Goal: Task Accomplishment & Management: Complete application form

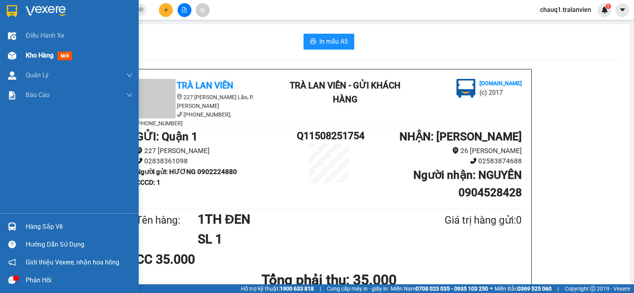
click at [28, 55] on span "Kho hàng" at bounding box center [40, 55] width 28 height 8
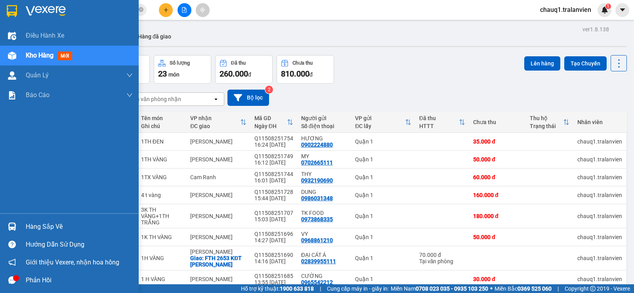
click at [9, 11] on img at bounding box center [12, 11] width 10 height 12
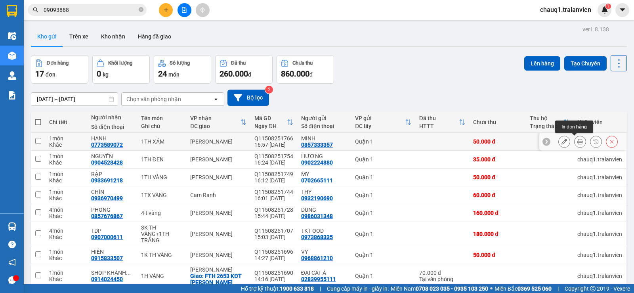
click at [574, 140] on button at bounding box center [579, 142] width 11 height 14
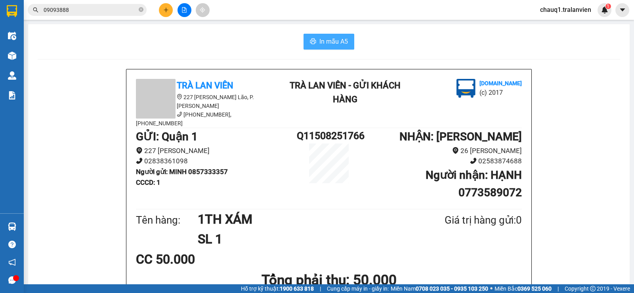
click at [330, 41] on span "In mẫu A5" at bounding box center [333, 41] width 29 height 10
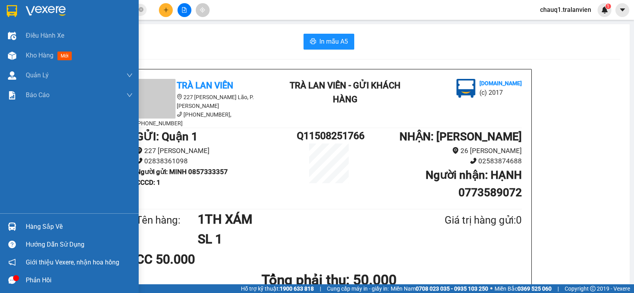
click at [38, 12] on img at bounding box center [46, 11] width 40 height 12
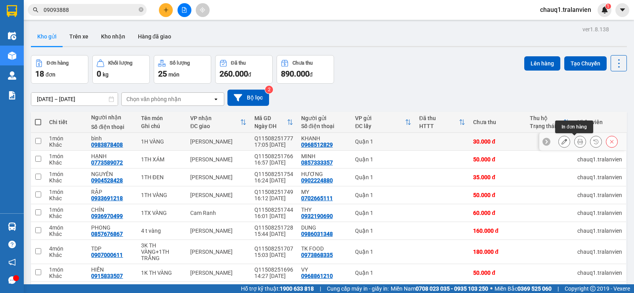
click at [577, 139] on icon at bounding box center [580, 142] width 6 height 6
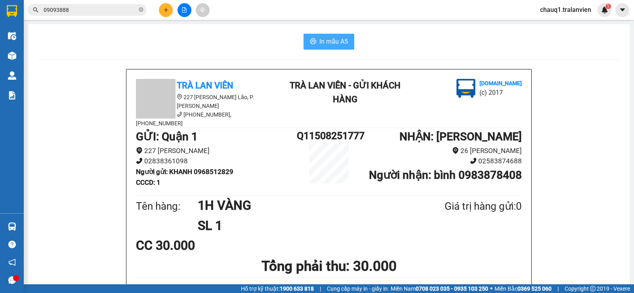
click at [330, 44] on span "In mẫu A5" at bounding box center [333, 41] width 29 height 10
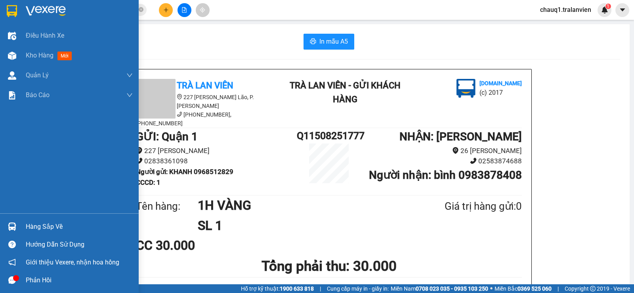
click at [64, 4] on div at bounding box center [69, 13] width 139 height 26
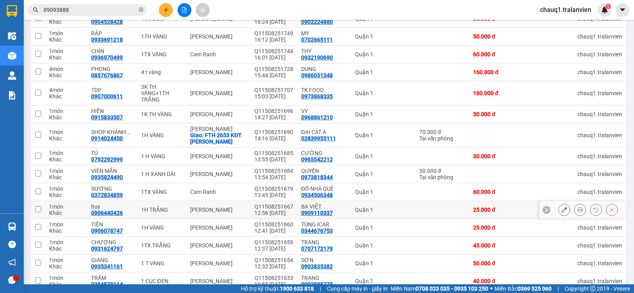
scroll to position [221, 0]
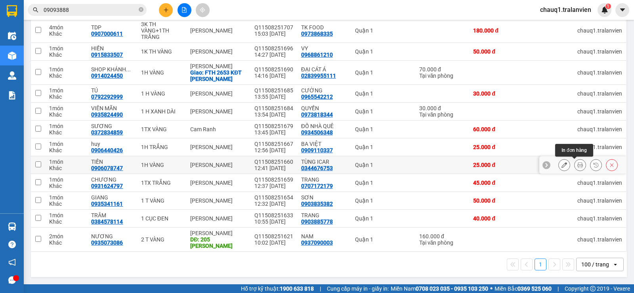
click at [577, 163] on icon at bounding box center [580, 165] width 6 height 6
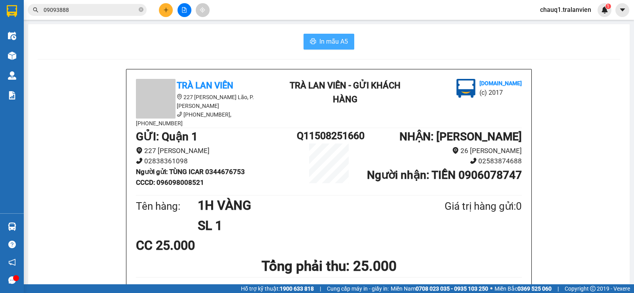
click at [324, 41] on span "In mẫu A5" at bounding box center [333, 41] width 29 height 10
click at [164, 10] on icon "plus" at bounding box center [166, 10] width 6 height 6
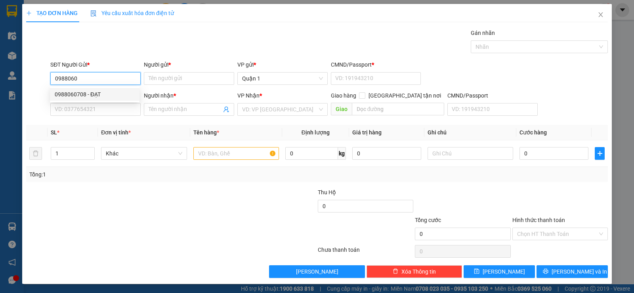
click at [80, 94] on div "0988060708 - ĐẠT" at bounding box center [95, 94] width 80 height 9
type input "0988060708"
type input "ĐẠT"
type input "1"
type input "0905028202"
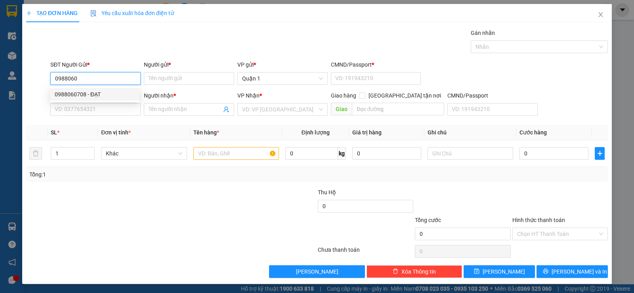
type input "HÙNG"
type input "0988060708"
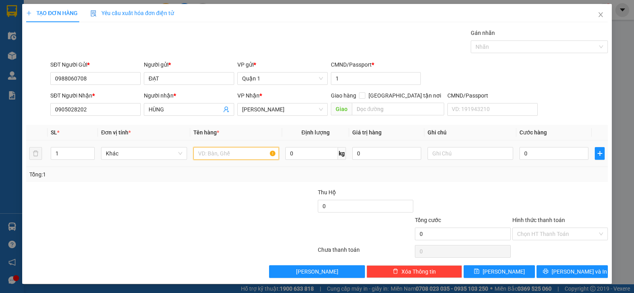
click at [223, 153] on input "text" at bounding box center [236, 153] width 86 height 13
type input "1 CỤC ĐEN"
click at [542, 155] on input "0" at bounding box center [553, 153] width 69 height 13
type input "6"
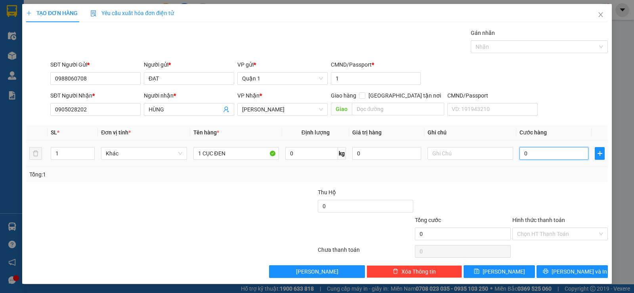
type input "6"
type input "60"
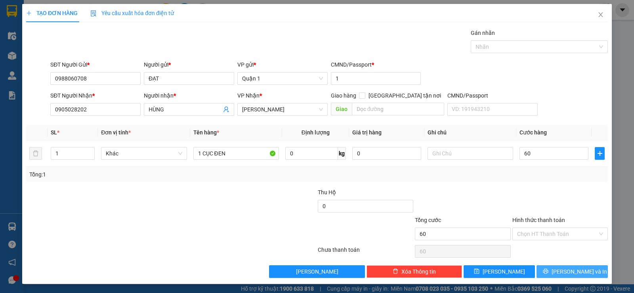
type input "60.000"
click at [536, 271] on button "Lưu và In" at bounding box center [571, 271] width 71 height 13
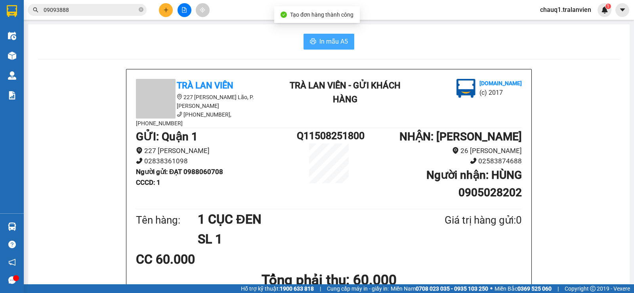
click at [339, 40] on span "In mẫu A5" at bounding box center [333, 41] width 29 height 10
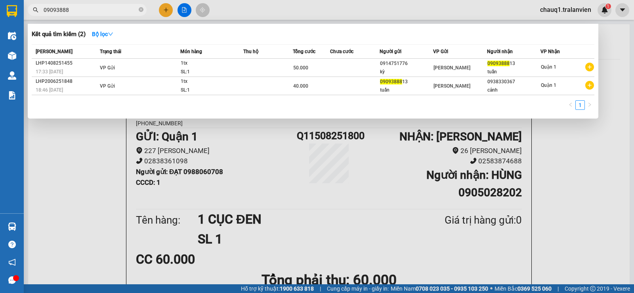
click at [97, 8] on input "09093888" at bounding box center [90, 10] width 93 height 9
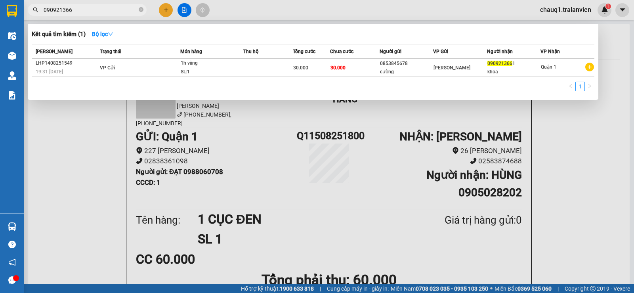
type input "090921366"
click at [168, 13] on div at bounding box center [317, 146] width 634 height 293
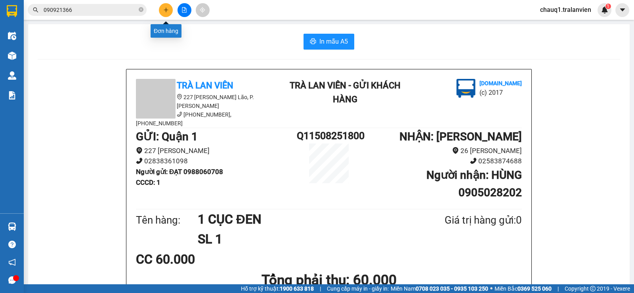
click at [169, 12] on button at bounding box center [166, 10] width 14 height 14
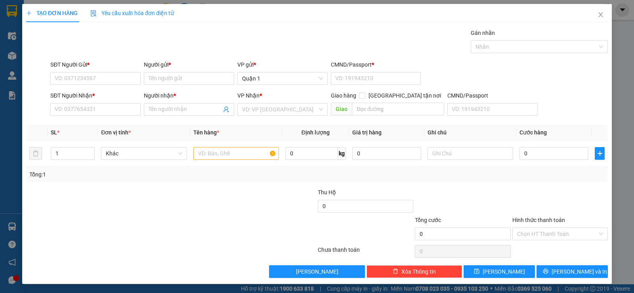
click at [251, 203] on div at bounding box center [268, 202] width 97 height 28
click at [111, 78] on input "SĐT Người Gửi *" at bounding box center [95, 78] width 90 height 13
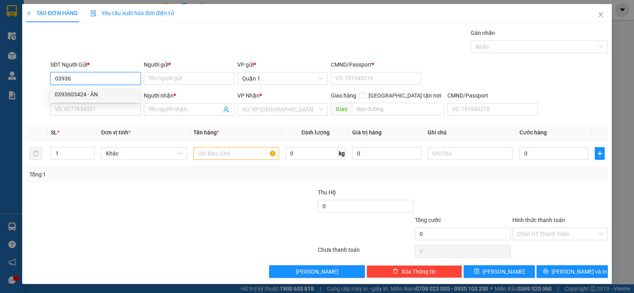
click at [103, 96] on div "0393603424 - ÂN" at bounding box center [95, 94] width 80 height 9
type input "0393603424"
type input "ÂN"
type input "1"
type input "0785289201"
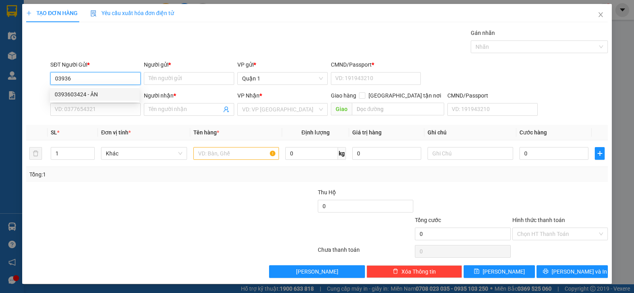
type input "PHI"
type input "0393603424"
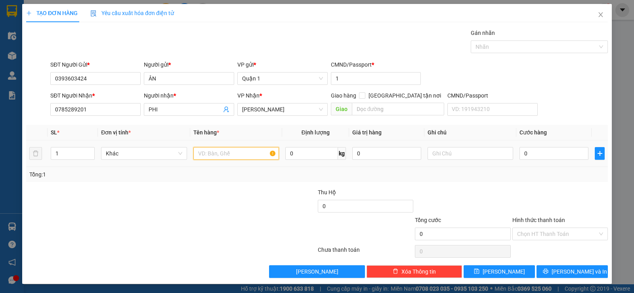
click at [201, 150] on input "text" at bounding box center [236, 153] width 86 height 13
click at [87, 148] on span "Increase Value" at bounding box center [90, 150] width 9 height 7
type input "4"
click at [87, 148] on span "Increase Value" at bounding box center [90, 150] width 9 height 7
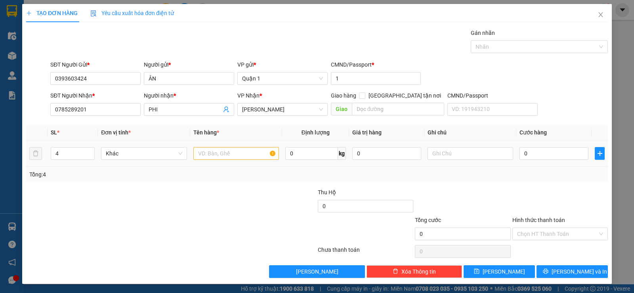
click at [219, 163] on td at bounding box center [236, 153] width 92 height 27
click at [221, 153] on input "text" at bounding box center [236, 153] width 86 height 13
click at [221, 152] on input "text" at bounding box center [236, 153] width 86 height 13
type input "3 TX TRẮNG"
type input "3"
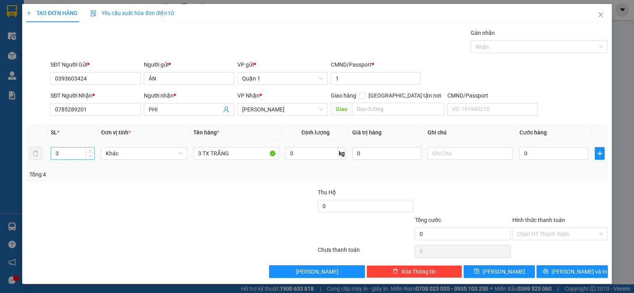
click at [91, 154] on span "down" at bounding box center [90, 156] width 5 height 5
click at [545, 151] on input "0" at bounding box center [553, 153] width 69 height 13
type input "1"
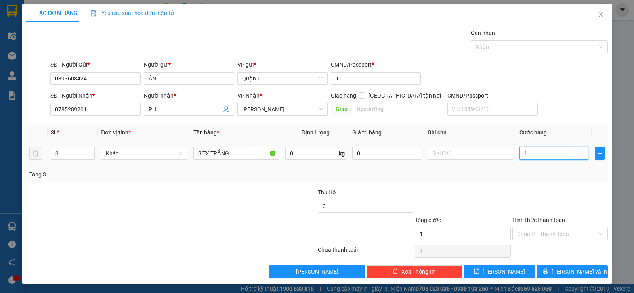
type input "16"
type input "160"
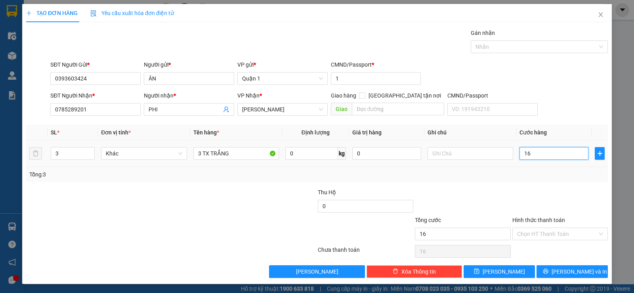
type input "160"
type input "160.000"
click at [531, 192] on div at bounding box center [559, 202] width 97 height 28
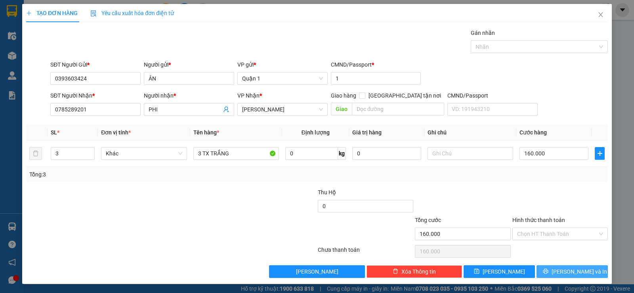
drag, startPoint x: 567, startPoint y: 271, endPoint x: 362, endPoint y: 182, distance: 223.9
click at [566, 271] on span "Lưu và In" at bounding box center [578, 271] width 55 height 9
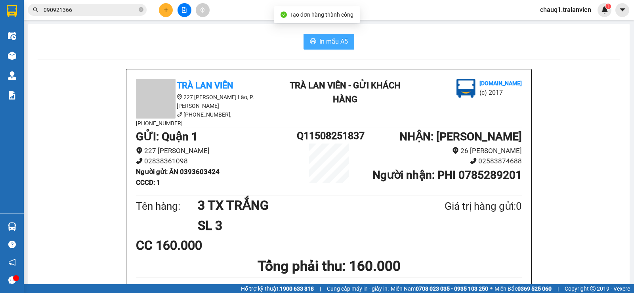
click at [334, 37] on span "In mẫu A5" at bounding box center [333, 41] width 29 height 10
click at [461, 48] on div "In mẫu A5" at bounding box center [329, 42] width 582 height 16
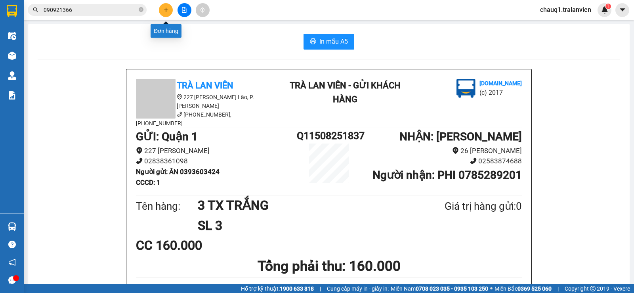
click at [166, 9] on icon "plus" at bounding box center [166, 10] width 6 height 6
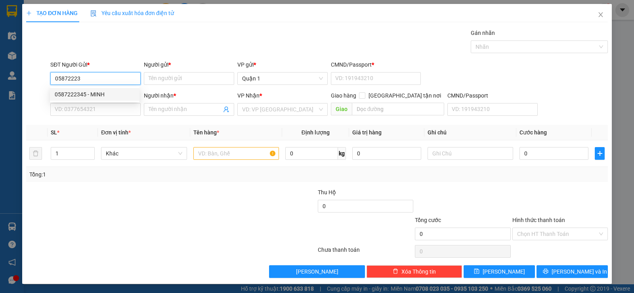
click at [88, 95] on div "0587222345 - MINH" at bounding box center [95, 94] width 80 height 9
type input "0587222345"
type input "MINH"
type input "1"
type input "0866482482"
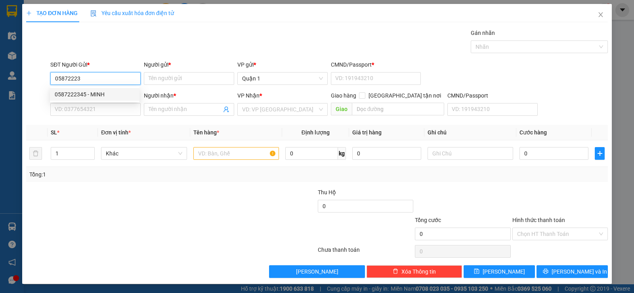
type input "MINH"
type input "0587222345"
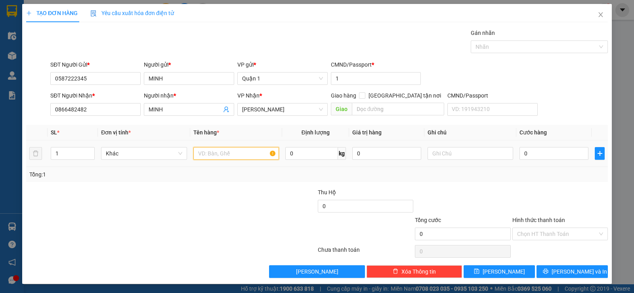
click at [237, 148] on input "text" at bounding box center [236, 153] width 86 height 13
click at [238, 152] on input "text" at bounding box center [236, 153] width 86 height 13
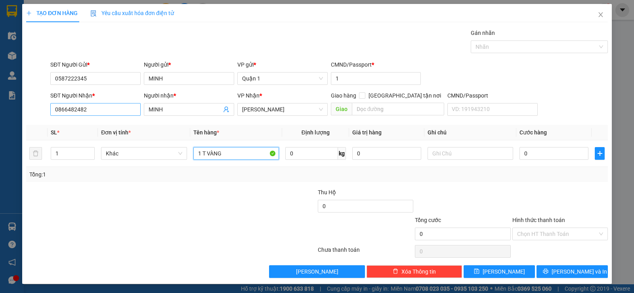
type input "1 T VÀNG"
click at [78, 111] on input "0866482482" at bounding box center [95, 109] width 90 height 13
click at [537, 154] on input "0" at bounding box center [553, 153] width 69 height 13
type input "9"
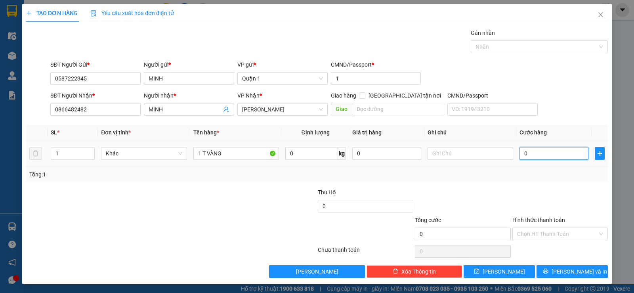
type input "9"
type input "90"
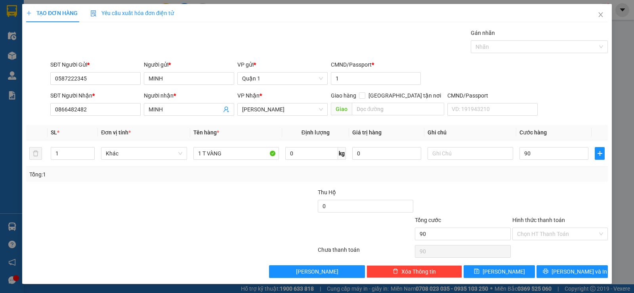
type input "90.000"
click at [550, 173] on div "Tổng: 1" at bounding box center [316, 174] width 575 height 9
drag, startPoint x: 556, startPoint y: 270, endPoint x: 446, endPoint y: 158, distance: 156.8
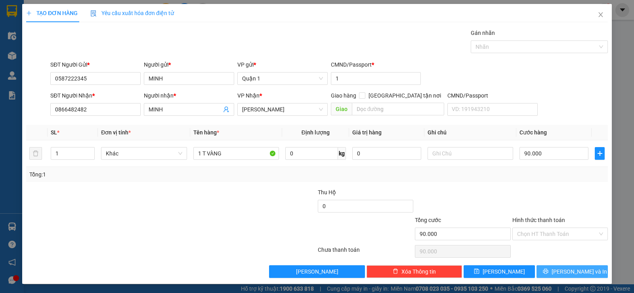
click at [548, 270] on icon "printer" at bounding box center [546, 271] width 6 height 6
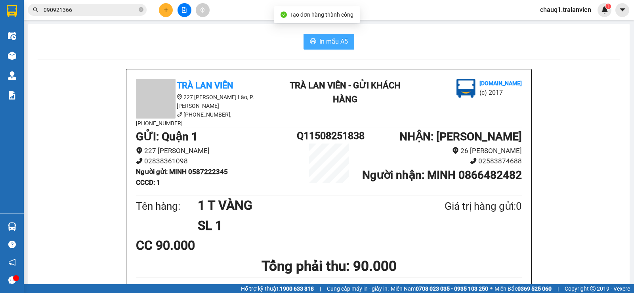
click at [331, 41] on span "In mẫu A5" at bounding box center [333, 41] width 29 height 10
click at [252, 19] on div "Kết quả tìm kiếm ( 1 ) Bộ lọc Mã ĐH Trạng thái Món hàng Thu hộ Tổng cước Chưa c…" at bounding box center [317, 10] width 634 height 20
drag, startPoint x: 232, startPoint y: 33, endPoint x: 204, endPoint y: 1, distance: 42.1
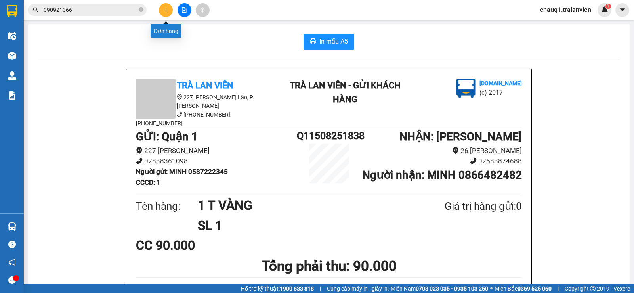
click at [163, 12] on icon "plus" at bounding box center [166, 10] width 6 height 6
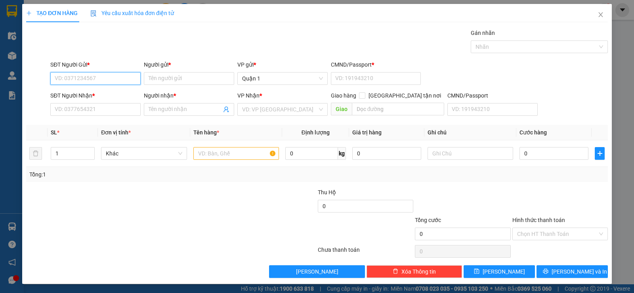
click at [104, 76] on input "SĐT Người Gửi *" at bounding box center [95, 78] width 90 height 13
type input "0902626275"
click at [189, 80] on input "Người gửi *" at bounding box center [189, 78] width 90 height 13
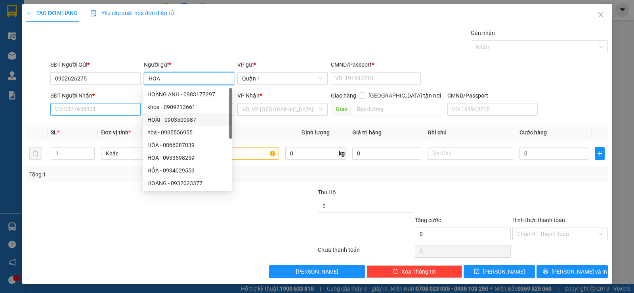
type input "HOA"
click at [113, 105] on input "SĐT Người Nhận *" at bounding box center [95, 109] width 90 height 13
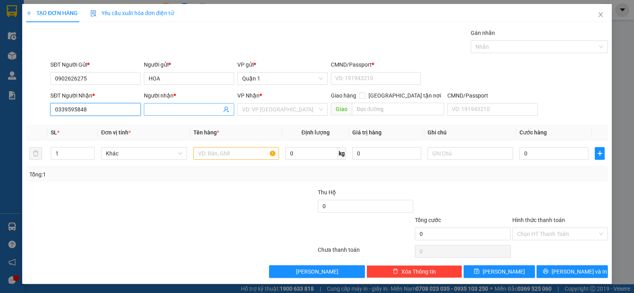
type input "0339595848"
click at [196, 106] on input "Người nhận *" at bounding box center [185, 109] width 73 height 9
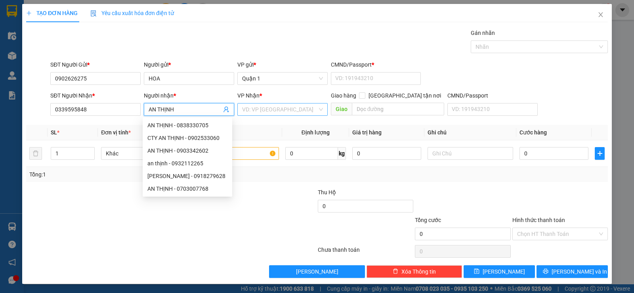
type input "AN THỊNH"
click at [284, 114] on input "search" at bounding box center [279, 109] width 75 height 12
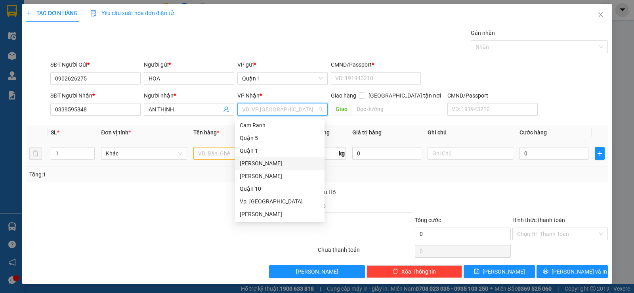
drag, startPoint x: 271, startPoint y: 164, endPoint x: 267, endPoint y: 164, distance: 4.0
click at [271, 164] on div "[PERSON_NAME]" at bounding box center [280, 163] width 80 height 9
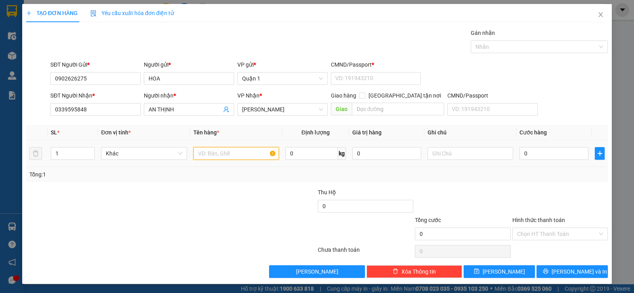
click at [231, 152] on input "text" at bounding box center [236, 153] width 86 height 13
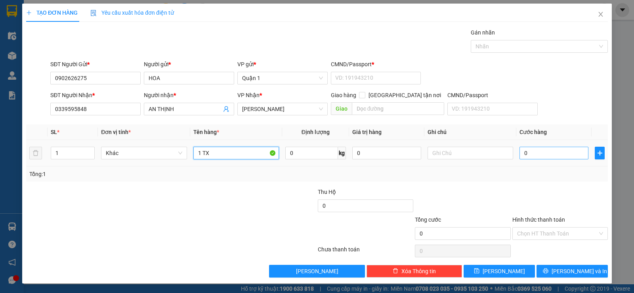
type input "1 TX"
click at [554, 154] on input "0" at bounding box center [553, 153] width 69 height 13
type input "4"
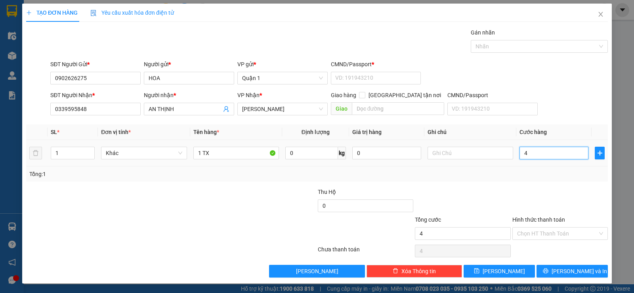
type input "40"
type input "40.000"
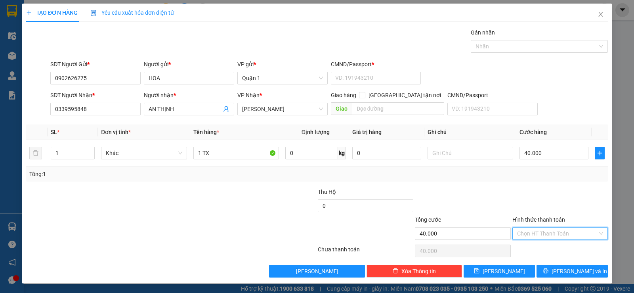
drag, startPoint x: 542, startPoint y: 230, endPoint x: 541, endPoint y: 245, distance: 14.7
click at [542, 232] on input "Hình thức thanh toán" at bounding box center [557, 233] width 80 height 12
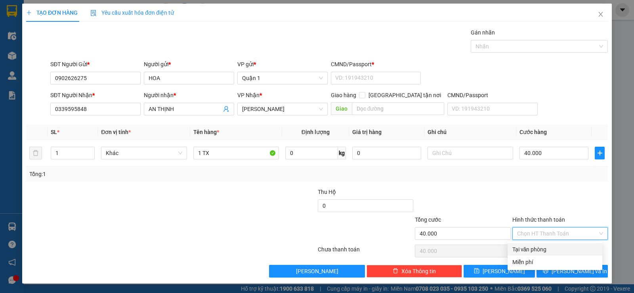
drag, startPoint x: 541, startPoint y: 246, endPoint x: 550, endPoint y: 266, distance: 22.2
click at [541, 247] on div "Tại văn phòng" at bounding box center [554, 249] width 85 height 9
type input "0"
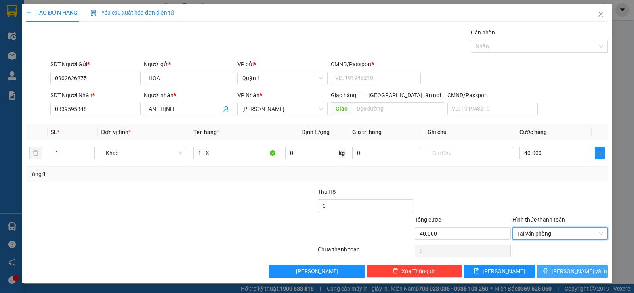
click at [551, 267] on button "Lưu và In" at bounding box center [571, 271] width 71 height 13
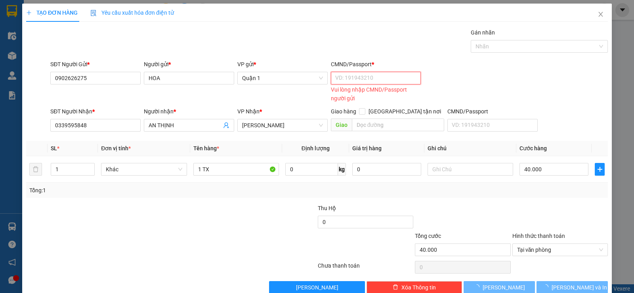
click at [351, 77] on input "CMND/Passport *" at bounding box center [376, 78] width 90 height 13
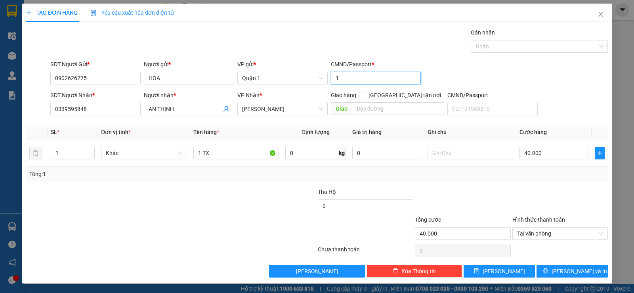
type input "1"
click at [566, 282] on div "TẠO ĐƠN HÀNG Yêu cầu xuất hóa đơn điện tử Transit Pickup Surcharge Ids Transit …" at bounding box center [316, 144] width 589 height 280
click at [566, 272] on span "Lưu và In" at bounding box center [578, 271] width 55 height 9
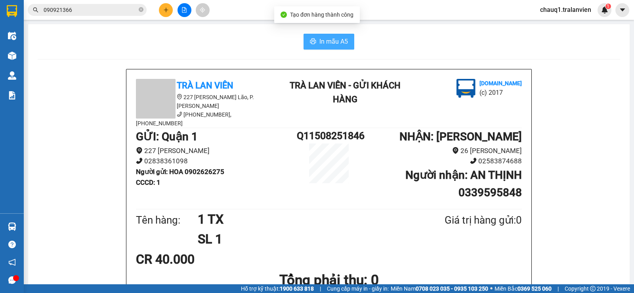
click at [321, 40] on span "In mẫu A5" at bounding box center [333, 41] width 29 height 10
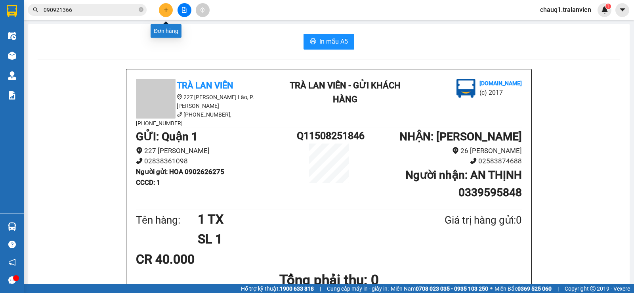
click at [167, 10] on icon "plus" at bounding box center [166, 10] width 4 height 0
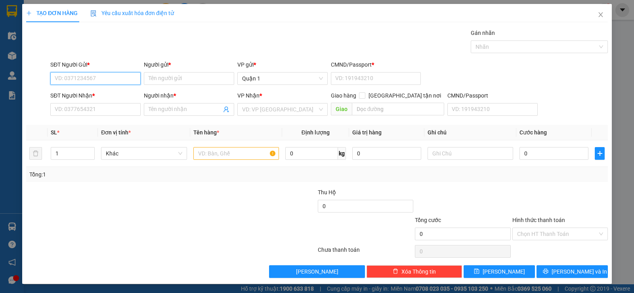
click at [112, 80] on input "SĐT Người Gửi *" at bounding box center [95, 78] width 90 height 13
click at [75, 92] on div "0934566733 - YẾN" at bounding box center [95, 94] width 80 height 9
type input "0934566733"
type input "YẾN"
type input "1"
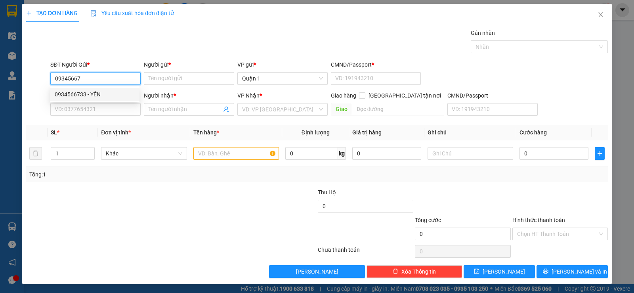
type input "0797119119"
type input "TUẤN"
type input "0934566733"
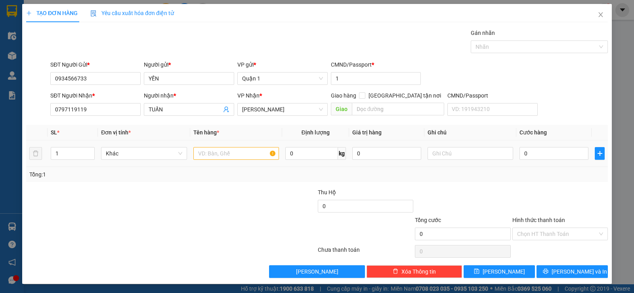
click at [211, 141] on td at bounding box center [236, 153] width 92 height 27
click at [222, 152] on input "text" at bounding box center [236, 153] width 86 height 13
type input "1 CÂY DÀI"
click at [122, 106] on input "0797119119" at bounding box center [95, 109] width 90 height 13
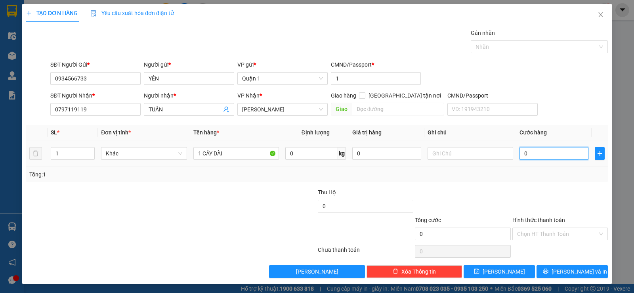
click at [520, 156] on input "0" at bounding box center [553, 153] width 69 height 13
type input "1"
type input "12"
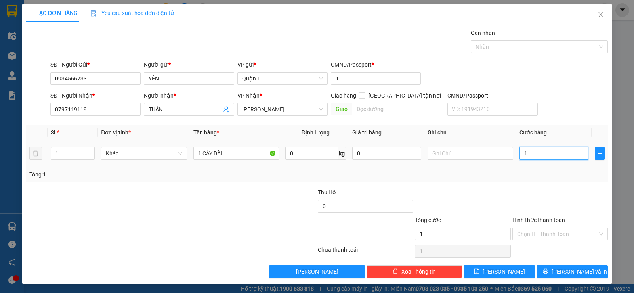
type input "12"
type input "120"
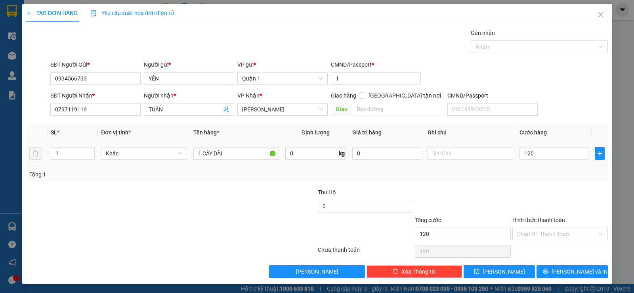
type input "120.000"
click at [476, 140] on td at bounding box center [470, 153] width 92 height 27
click at [479, 152] on input "text" at bounding box center [470, 153] width 86 height 13
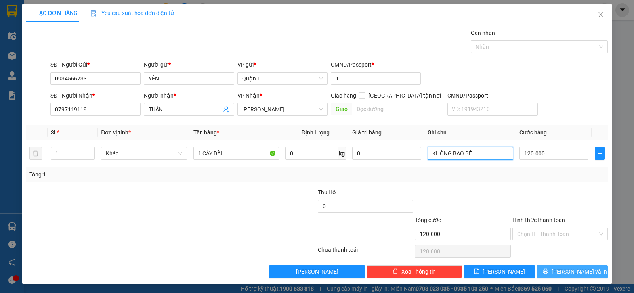
type input "KHÔNG BAO BỄ"
drag, startPoint x: 564, startPoint y: 269, endPoint x: 539, endPoint y: 265, distance: 25.6
click at [560, 270] on span "Lưu và In" at bounding box center [578, 271] width 55 height 9
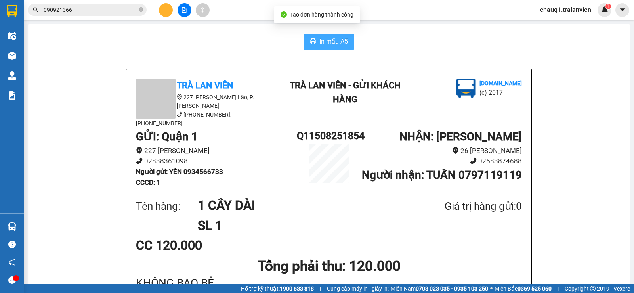
click at [335, 41] on span "In mẫu A5" at bounding box center [333, 41] width 29 height 10
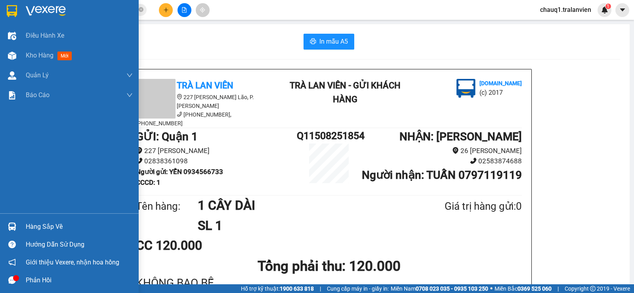
click at [1, 11] on div at bounding box center [69, 13] width 139 height 26
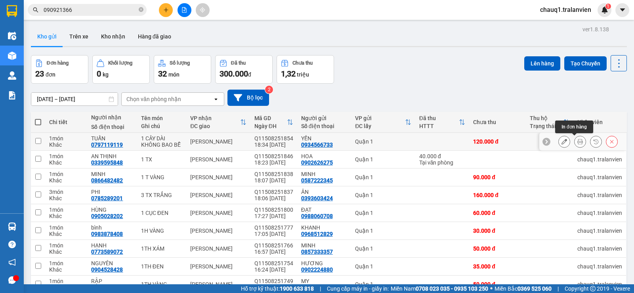
click at [577, 141] on icon at bounding box center [580, 142] width 6 height 6
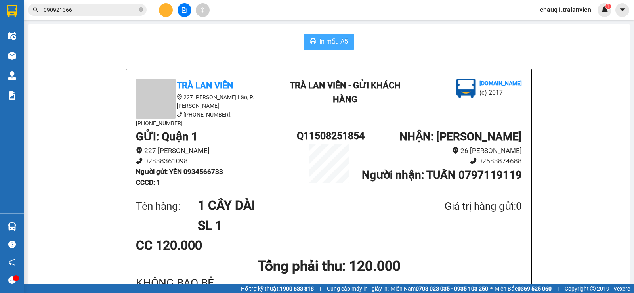
click at [310, 40] on icon "printer" at bounding box center [313, 41] width 6 height 6
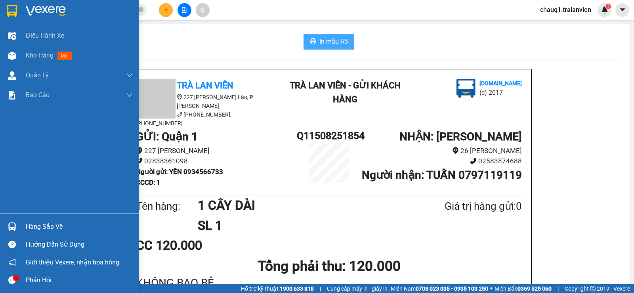
click at [18, 12] on div at bounding box center [12, 11] width 14 height 14
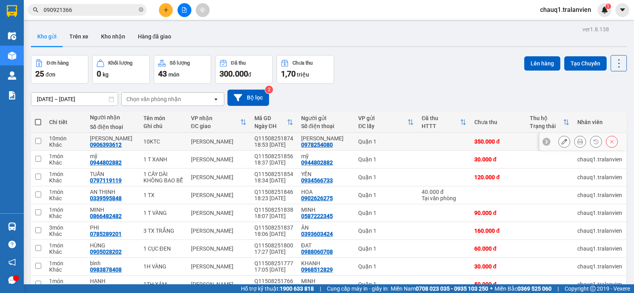
click at [577, 139] on icon at bounding box center [580, 142] width 6 height 6
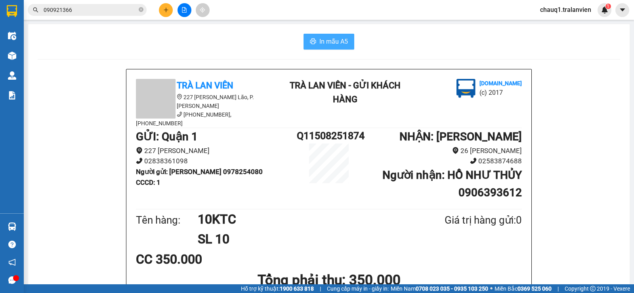
click at [333, 41] on span "In mẫu A5" at bounding box center [333, 41] width 29 height 10
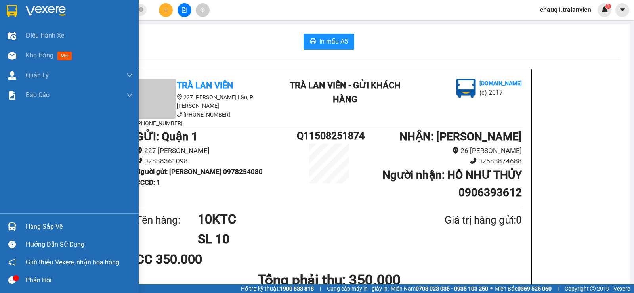
click at [16, 16] on img at bounding box center [12, 11] width 10 height 12
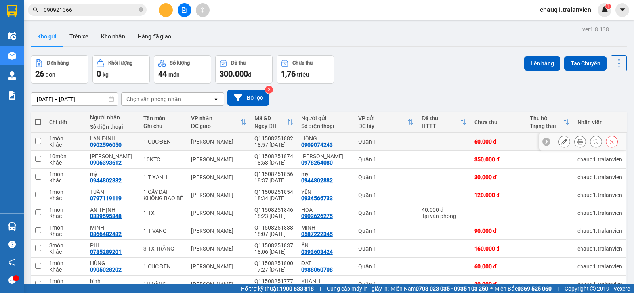
click at [574, 146] on button at bounding box center [579, 142] width 11 height 14
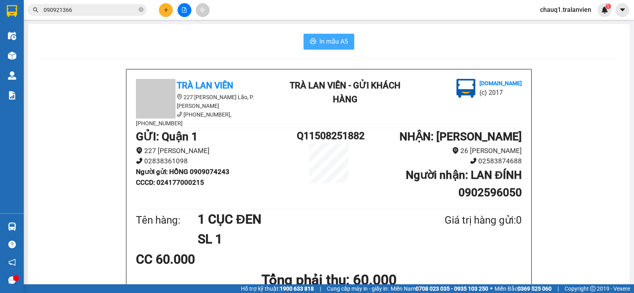
click at [345, 49] on button "In mẫu A5" at bounding box center [328, 42] width 51 height 16
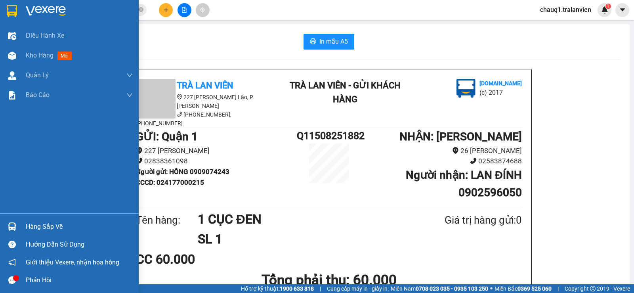
click at [12, 7] on img at bounding box center [12, 11] width 10 height 12
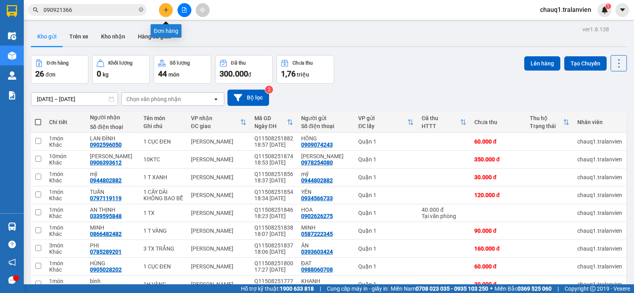
click at [160, 11] on button at bounding box center [166, 10] width 14 height 14
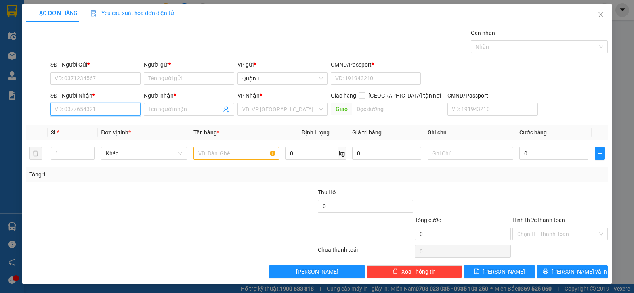
click at [124, 112] on input "SĐT Người Nhận *" at bounding box center [95, 109] width 90 height 13
type input "0387518765"
drag, startPoint x: 82, startPoint y: 122, endPoint x: 132, endPoint y: 112, distance: 50.9
click at [84, 122] on div "0387518765 - thành" at bounding box center [95, 125] width 80 height 9
type input "thành"
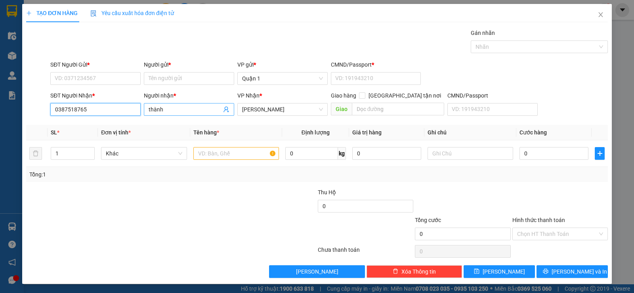
type input "0387518765"
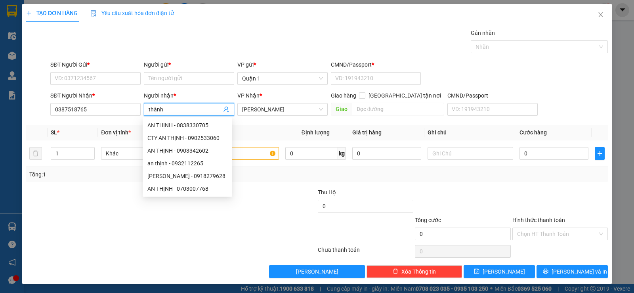
drag, startPoint x: 170, startPoint y: 104, endPoint x: 154, endPoint y: 106, distance: 16.4
click at [154, 106] on span "thành" at bounding box center [189, 109] width 90 height 13
click at [162, 107] on input "thành" at bounding box center [185, 109] width 73 height 9
click at [163, 107] on input "thành" at bounding box center [185, 109] width 73 height 9
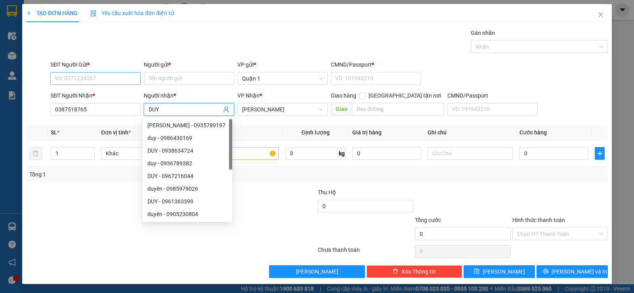
type input "DUY"
click at [95, 76] on input "SĐT Người Gửi *" at bounding box center [95, 78] width 90 height 13
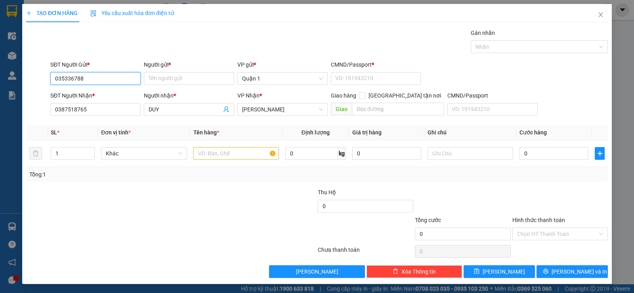
type input "0353367882"
click at [107, 94] on div "0353367882 - TÚ" at bounding box center [95, 94] width 80 height 9
type input "TÚ"
type input "1"
type input "0353367882"
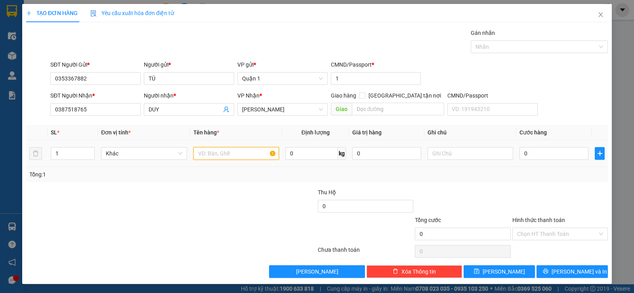
click at [206, 152] on input "text" at bounding box center [236, 153] width 86 height 13
type input "1 P BÌ"
click at [539, 150] on input "0" at bounding box center [553, 153] width 69 height 13
type input "2"
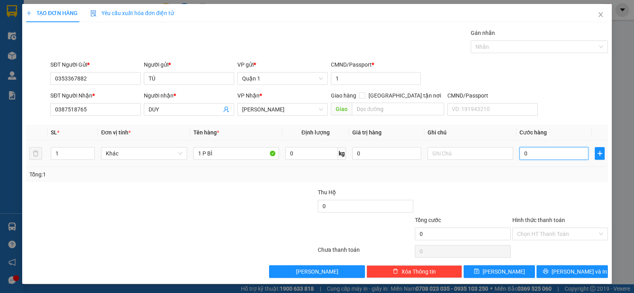
type input "2"
type input "25"
type input "25.000"
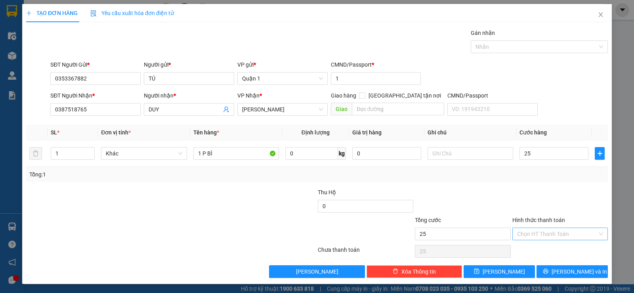
type input "25.000"
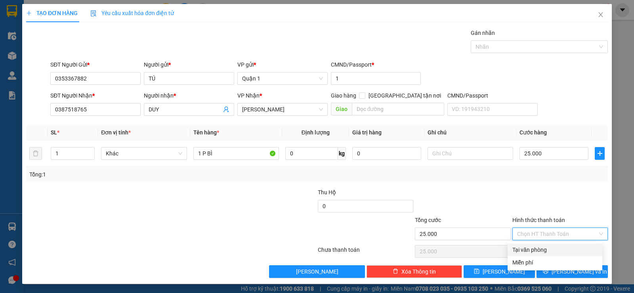
drag, startPoint x: 538, startPoint y: 231, endPoint x: 539, endPoint y: 240, distance: 8.8
click at [538, 232] on input "Hình thức thanh toán" at bounding box center [557, 234] width 80 height 12
click at [541, 250] on div "Tại văn phòng" at bounding box center [554, 249] width 85 height 9
type input "0"
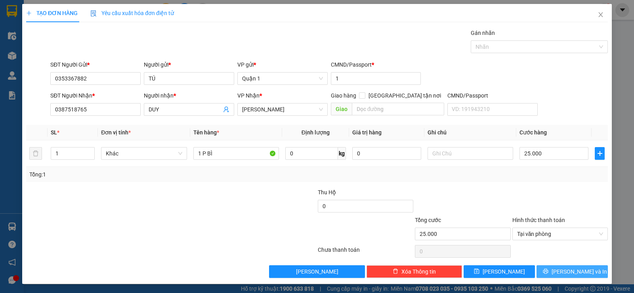
click at [565, 274] on span "Lưu và In" at bounding box center [578, 271] width 55 height 9
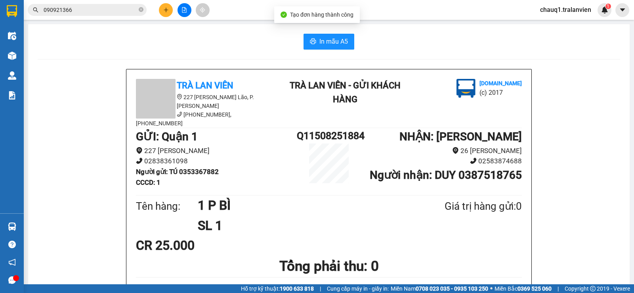
click at [325, 42] on span "In mẫu A5" at bounding box center [333, 41] width 29 height 10
click at [170, 12] on button at bounding box center [166, 10] width 14 height 14
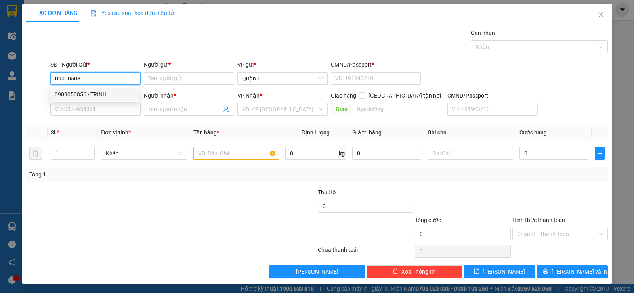
click at [94, 93] on div "0909050856 - TRINH" at bounding box center [95, 94] width 80 height 9
type input "0909050856"
type input "TRINH"
type input "1"
type input "0358907216"
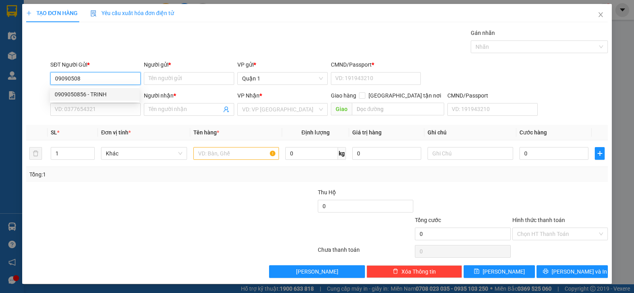
type input "NGOAN"
checkbox input "true"
type input "SIÊU THỊ COPMART"
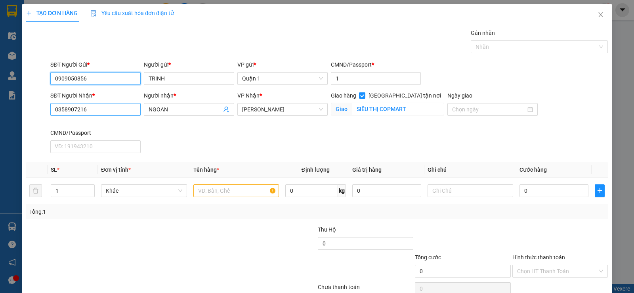
type input "0909050856"
click at [111, 110] on input "0358907216" at bounding box center [95, 109] width 90 height 13
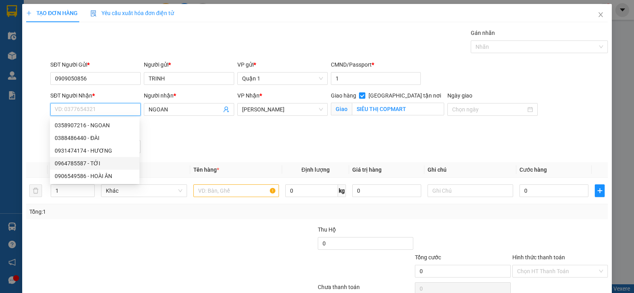
click at [110, 162] on div "0964785587 - TỚI" at bounding box center [95, 163] width 80 height 9
type input "0964785587"
type input "TỚI"
checkbox input "false"
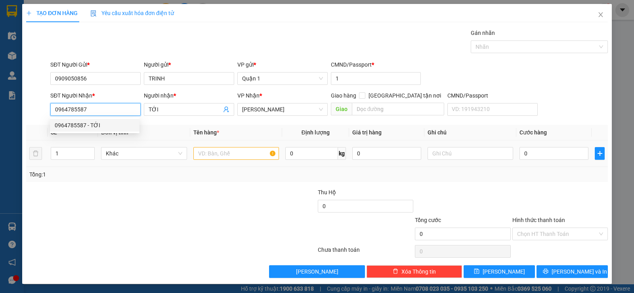
type input "0964785587"
click at [215, 149] on input "text" at bounding box center [236, 153] width 86 height 13
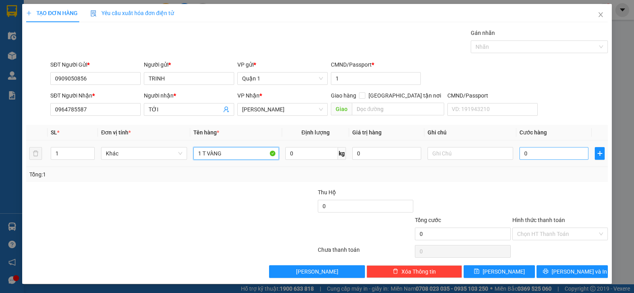
type input "1 T VÀNG"
click at [565, 149] on input "0" at bounding box center [553, 153] width 69 height 13
type input "4"
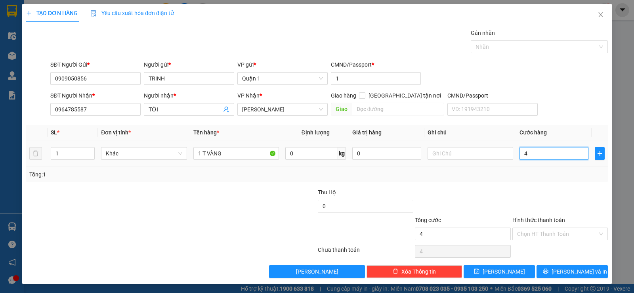
type input "40"
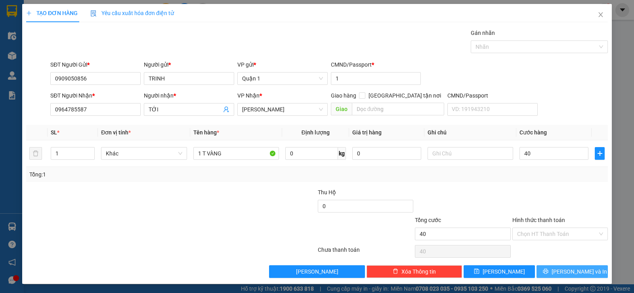
type input "40.000"
drag, startPoint x: 553, startPoint y: 271, endPoint x: 493, endPoint y: 240, distance: 67.7
click at [548, 272] on icon "printer" at bounding box center [545, 271] width 5 height 5
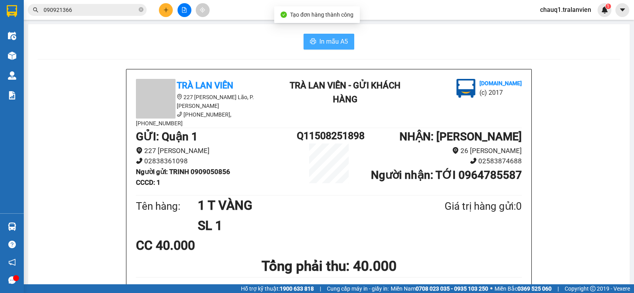
click at [340, 39] on span "In mẫu A5" at bounding box center [333, 41] width 29 height 10
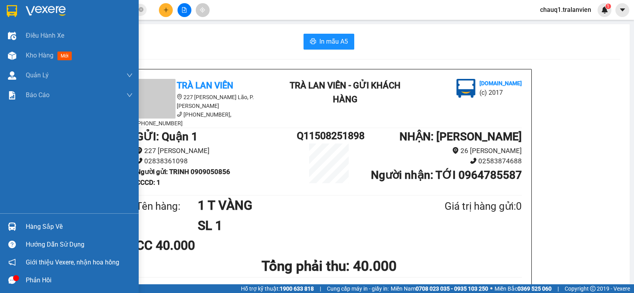
click at [16, 13] on img at bounding box center [12, 11] width 10 height 12
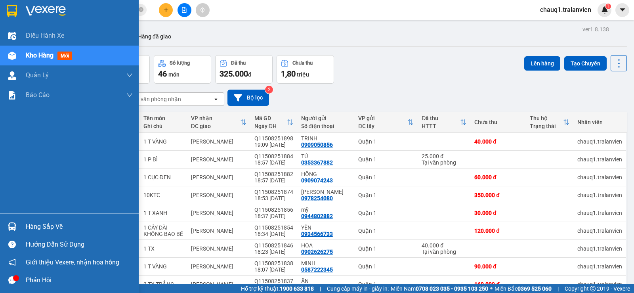
click at [27, 13] on img at bounding box center [46, 11] width 40 height 12
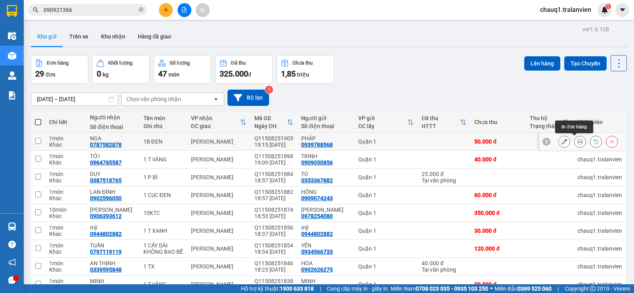
click at [577, 142] on button at bounding box center [579, 142] width 11 height 14
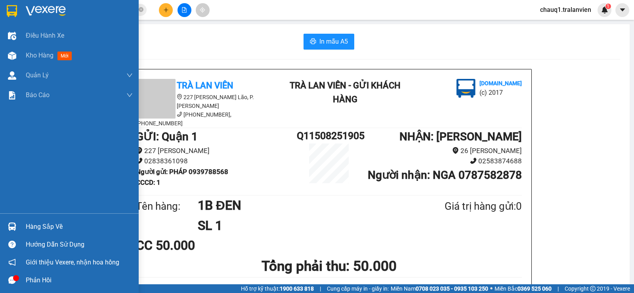
click at [19, 13] on div at bounding box center [12, 11] width 14 height 14
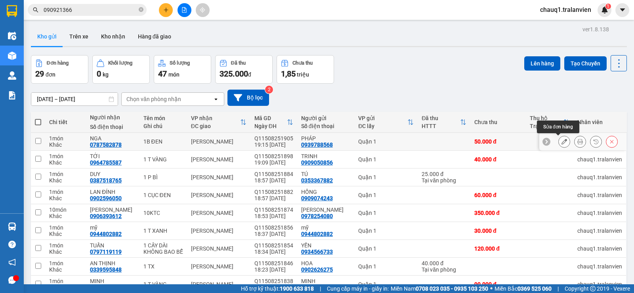
click at [561, 140] on icon at bounding box center [564, 142] width 6 height 6
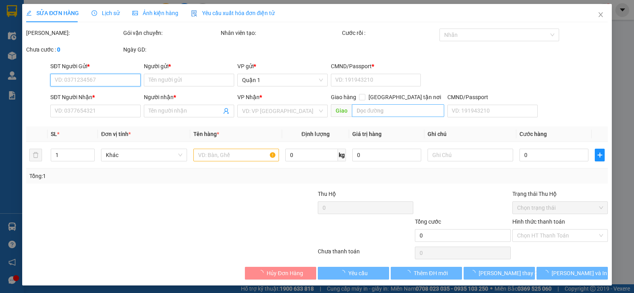
type input "0939788568"
type input "PHÁP"
type input "1"
type input "0787582878"
type input "NGA"
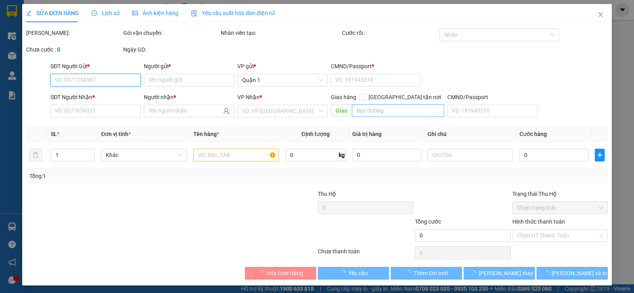
type input "50.000"
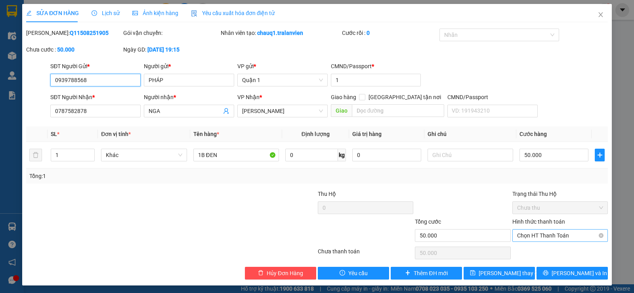
click at [572, 237] on span "Chọn HT Thanh Toán" at bounding box center [560, 235] width 86 height 12
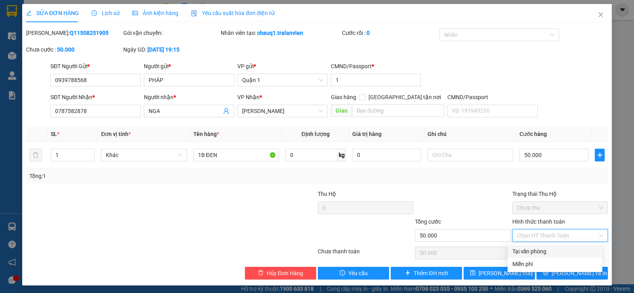
click at [521, 253] on div "Tại văn phòng" at bounding box center [554, 251] width 85 height 9
type input "0"
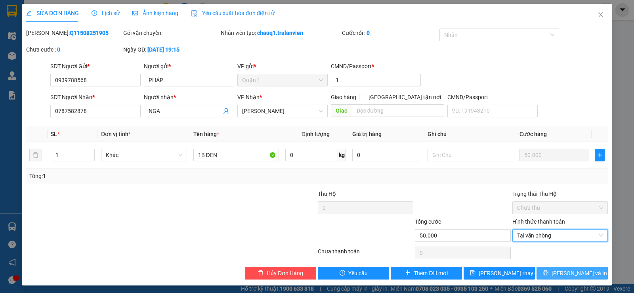
click at [582, 275] on span "Lưu và In" at bounding box center [578, 273] width 55 height 9
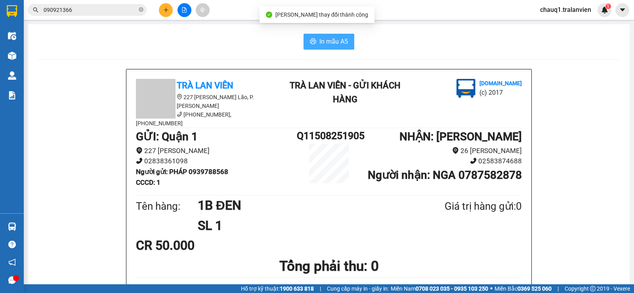
click at [329, 44] on span "In mẫu A5" at bounding box center [333, 41] width 29 height 10
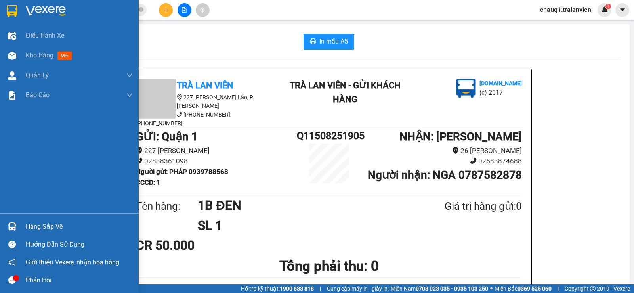
click at [11, 13] on img at bounding box center [12, 11] width 10 height 12
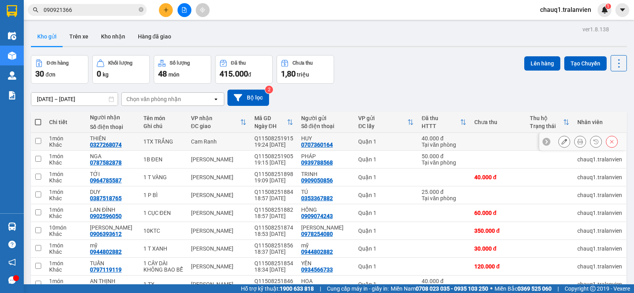
click at [574, 141] on button at bounding box center [579, 142] width 11 height 14
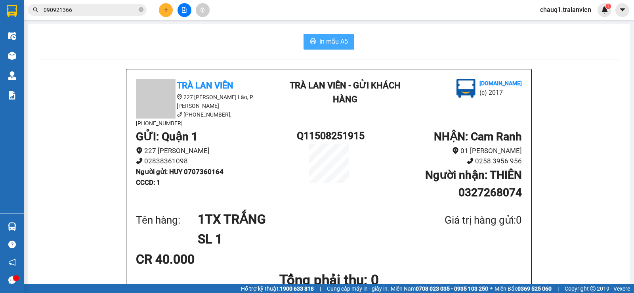
drag, startPoint x: 311, startPoint y: 43, endPoint x: 345, endPoint y: 51, distance: 35.9
click at [311, 42] on icon "printer" at bounding box center [313, 41] width 6 height 6
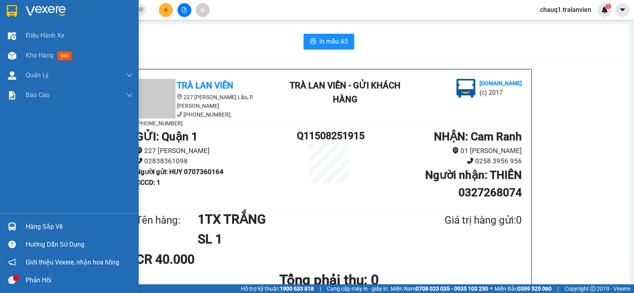
click at [30, 9] on img at bounding box center [46, 11] width 40 height 12
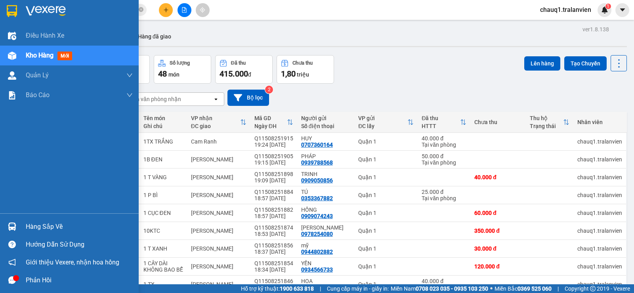
click at [18, 11] on div at bounding box center [12, 11] width 14 height 14
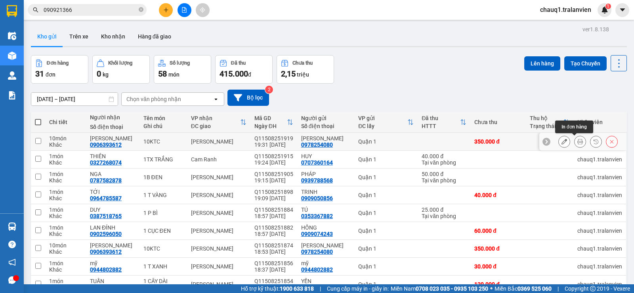
click at [577, 139] on icon at bounding box center [580, 142] width 6 height 6
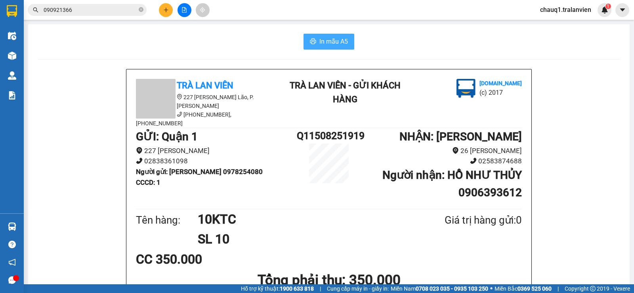
click at [324, 42] on span "In mẫu A5" at bounding box center [333, 41] width 29 height 10
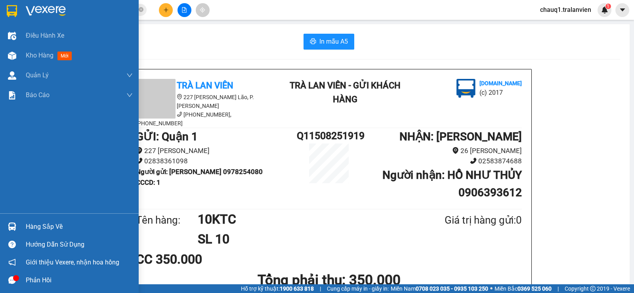
click at [4, 10] on div at bounding box center [69, 13] width 139 height 26
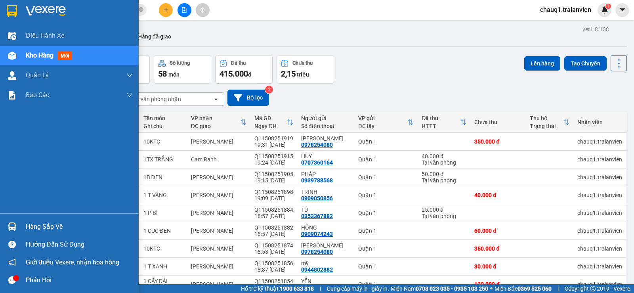
click at [15, 10] on img at bounding box center [12, 11] width 10 height 12
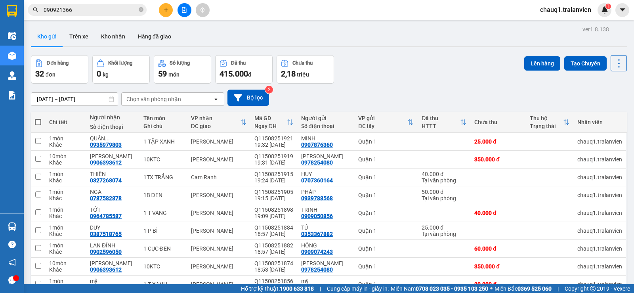
drag, startPoint x: 576, startPoint y: 138, endPoint x: 467, endPoint y: 98, distance: 116.2
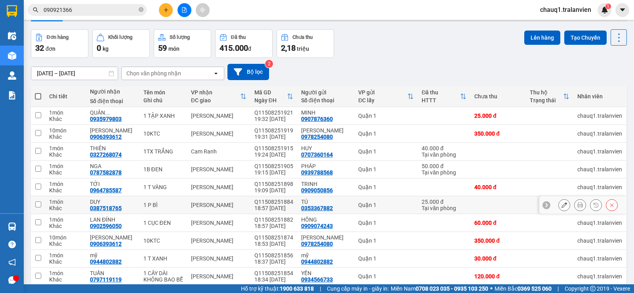
scroll to position [40, 0]
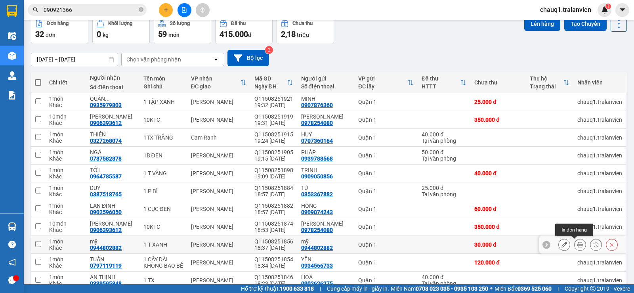
click at [577, 244] on icon at bounding box center [580, 245] width 6 height 6
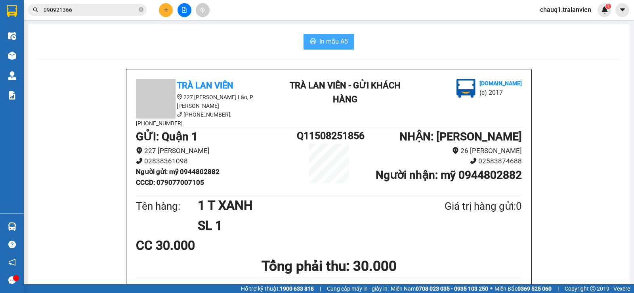
click at [330, 48] on button "In mẫu A5" at bounding box center [328, 42] width 51 height 16
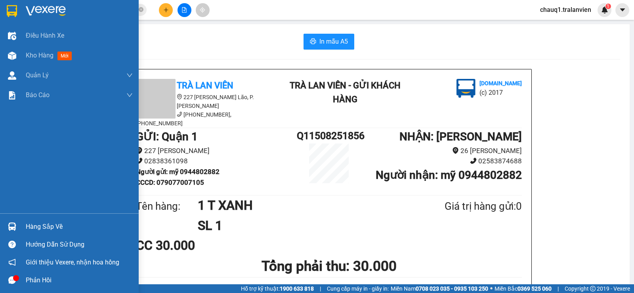
click at [29, 6] on img at bounding box center [46, 11] width 40 height 12
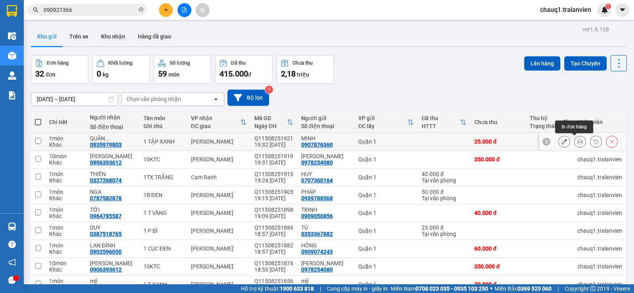
click at [574, 142] on button at bounding box center [579, 142] width 11 height 14
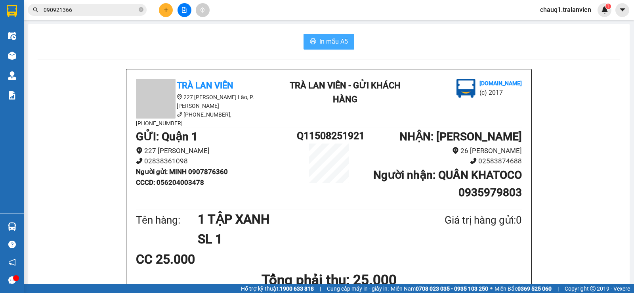
drag, startPoint x: 340, startPoint y: 42, endPoint x: 343, endPoint y: 45, distance: 4.2
click at [340, 42] on span "In mẫu A5" at bounding box center [333, 41] width 29 height 10
click at [164, 13] on button at bounding box center [166, 10] width 14 height 14
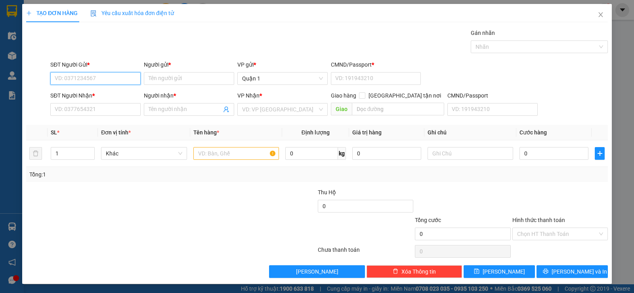
click at [129, 80] on input "SĐT Người Gửi *" at bounding box center [95, 78] width 90 height 13
click at [94, 114] on input "SĐT Người Nhận *" at bounding box center [95, 109] width 90 height 13
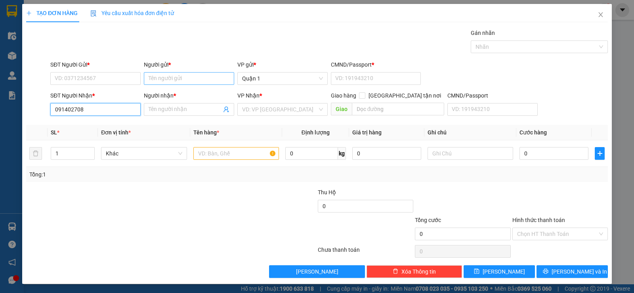
type input "0914027083"
click at [115, 122] on div "0914027083 - TÍN" at bounding box center [95, 125] width 80 height 9
type input "TÍN"
type input "0914027083"
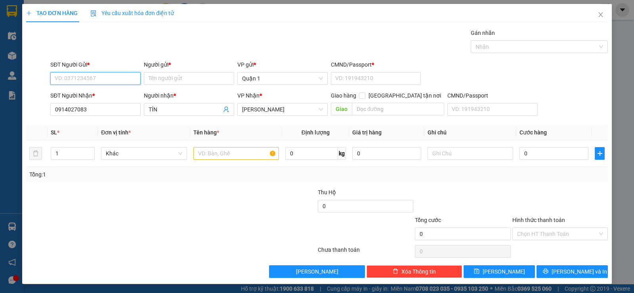
click at [120, 76] on input "SĐT Người Gửi *" at bounding box center [95, 78] width 90 height 13
click at [128, 97] on div "0776638686 - BÌNH" at bounding box center [95, 94] width 80 height 9
type input "0776638686"
type input "BÌNH"
type input "1"
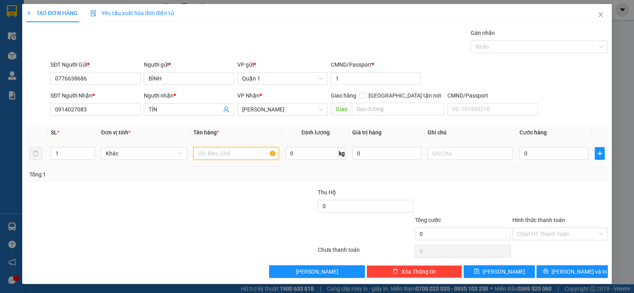
click at [225, 154] on input "text" at bounding box center [236, 153] width 86 height 13
type input "1 CỤC TRĂNG"
click at [540, 160] on div "0" at bounding box center [553, 153] width 69 height 16
click at [541, 155] on input "0" at bounding box center [553, 153] width 69 height 13
type input "3"
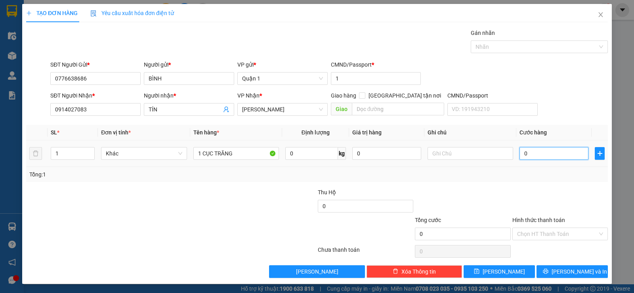
type input "3"
type input "30"
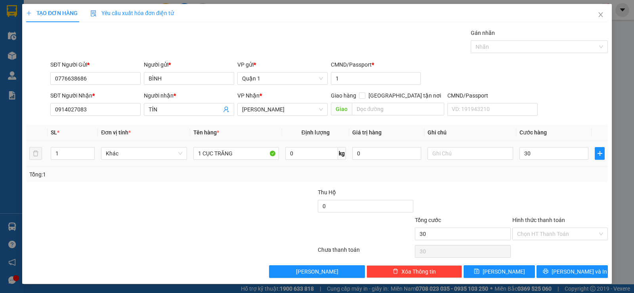
type input "30.000"
click at [541, 184] on div "Transit Pickup Surcharge Ids Transit Deliver Surcharge Ids Transit Deliver Surc…" at bounding box center [316, 153] width 581 height 249
click at [577, 270] on span "Lưu và In" at bounding box center [578, 271] width 55 height 9
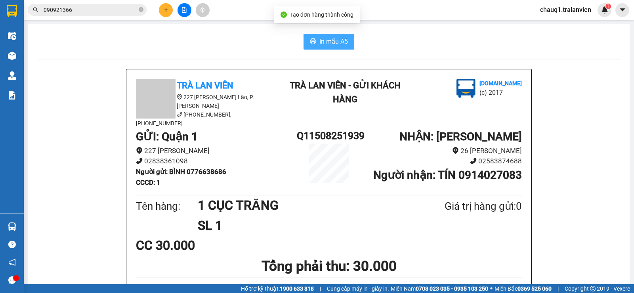
click at [310, 39] on icon "printer" at bounding box center [313, 41] width 6 height 6
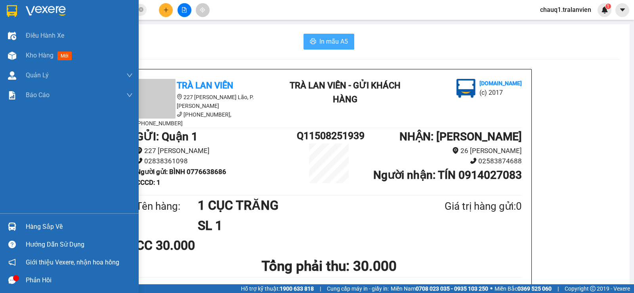
click at [13, 8] on img at bounding box center [12, 11] width 10 height 12
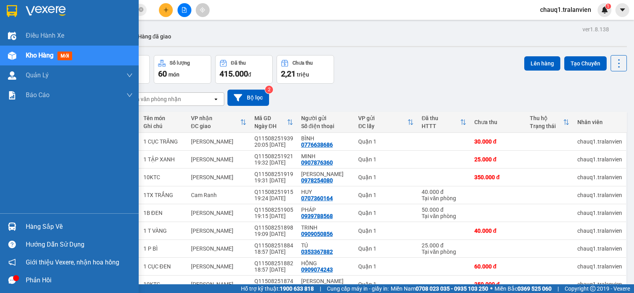
click at [4, 11] on div at bounding box center [69, 13] width 139 height 26
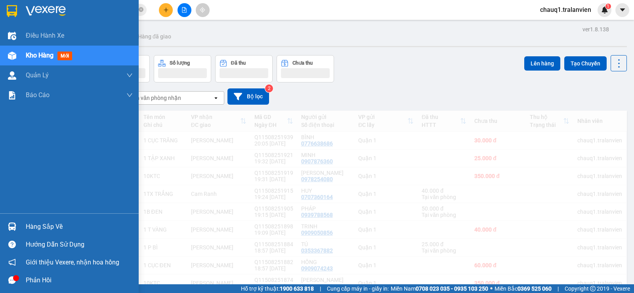
click at [7, 10] on img at bounding box center [12, 11] width 10 height 12
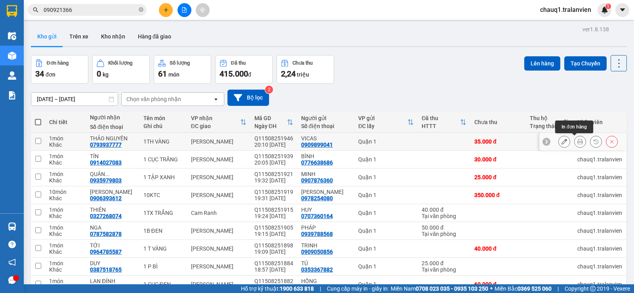
click at [574, 138] on button at bounding box center [579, 142] width 11 height 14
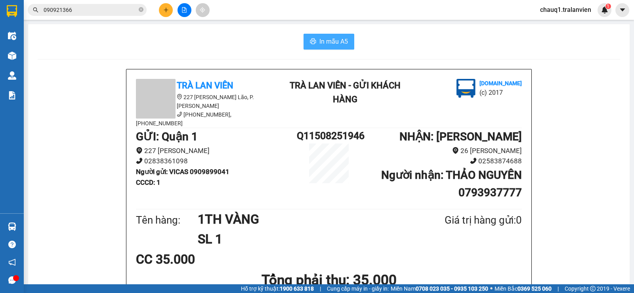
click at [337, 36] on button "In mẫu A5" at bounding box center [328, 42] width 51 height 16
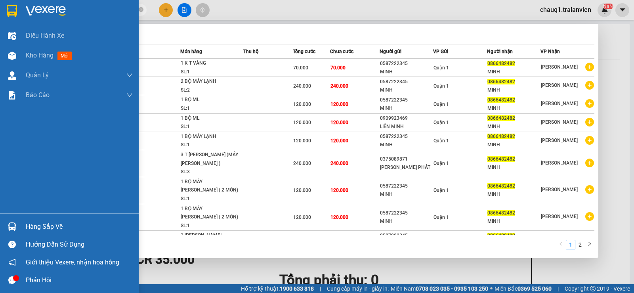
click at [15, 11] on img at bounding box center [12, 11] width 10 height 12
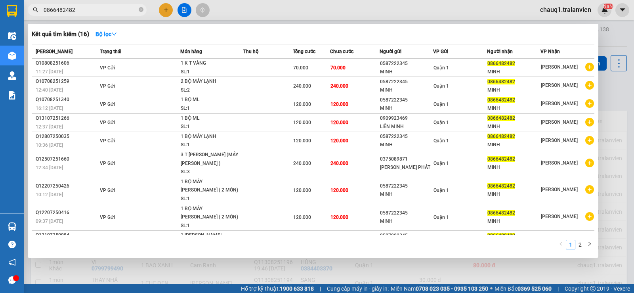
click at [345, 6] on div at bounding box center [317, 146] width 634 height 293
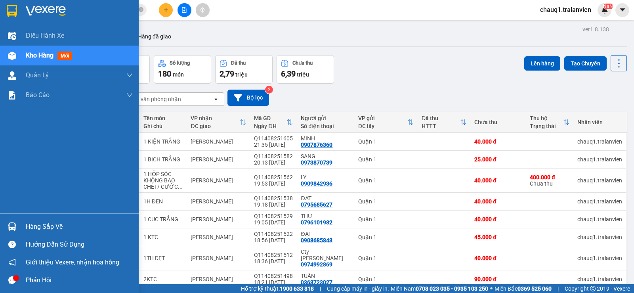
click at [15, 9] on img at bounding box center [12, 11] width 10 height 12
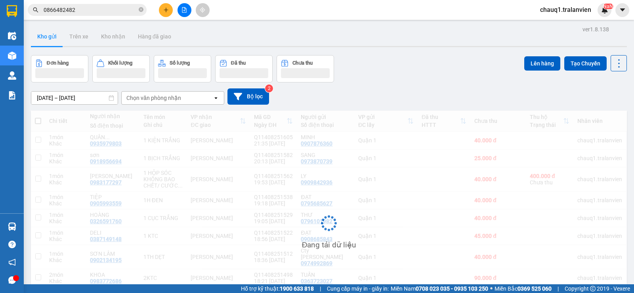
click at [396, 35] on div "Kho gửi Trên xe Kho nhận Hàng đã giao" at bounding box center [329, 37] width 596 height 21
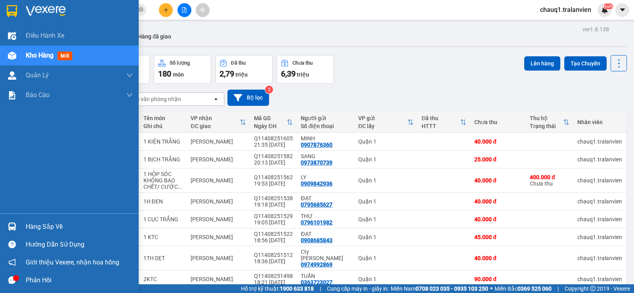
click at [14, 13] on img at bounding box center [12, 11] width 10 height 12
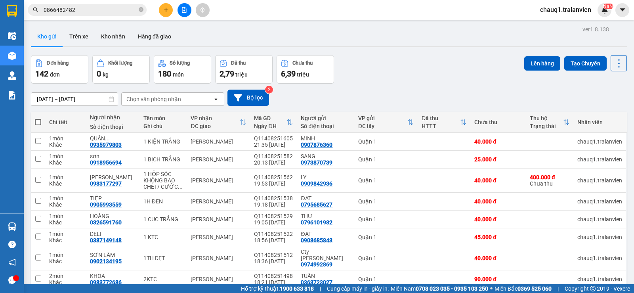
click at [254, 26] on div "ver 1.8.138 Kho gửi Trên xe [PERSON_NAME] Hàng đã [PERSON_NAME] hàng 142 đơn [P…" at bounding box center [329, 188] width 602 height 328
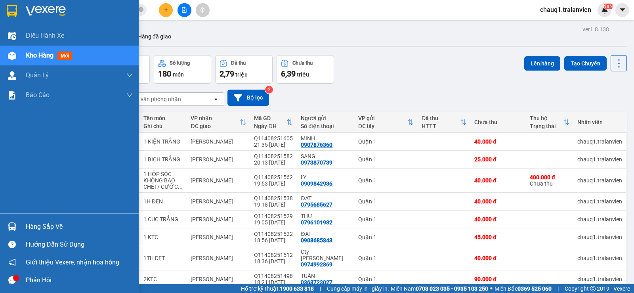
click at [17, 4] on div at bounding box center [69, 13] width 139 height 26
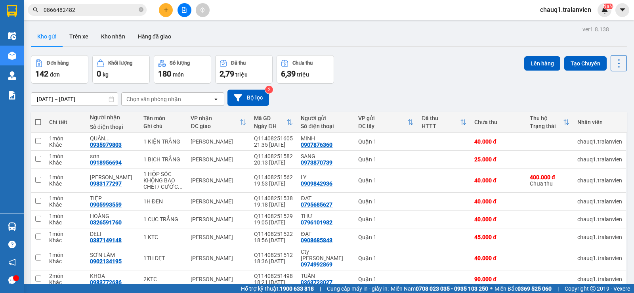
click at [245, 11] on div "Kết quả [PERSON_NAME] ( 16 ) Bộ lọc Mã ĐH Trạng thái Món hàng Thu hộ [PERSON_NA…" at bounding box center [317, 10] width 634 height 20
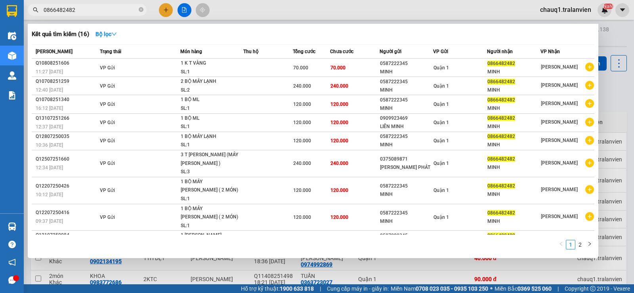
click at [102, 10] on input "0866482482" at bounding box center [90, 10] width 93 height 9
paste input "797119119"
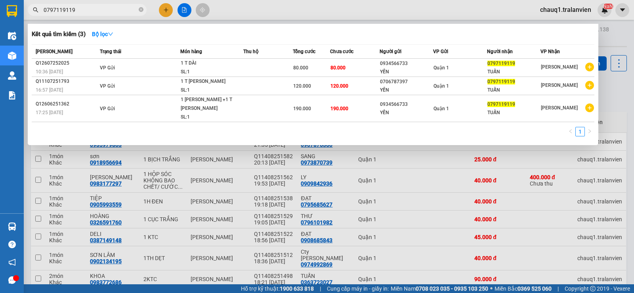
type input "0797119119"
